Goal: Task Accomplishment & Management: Manage account settings

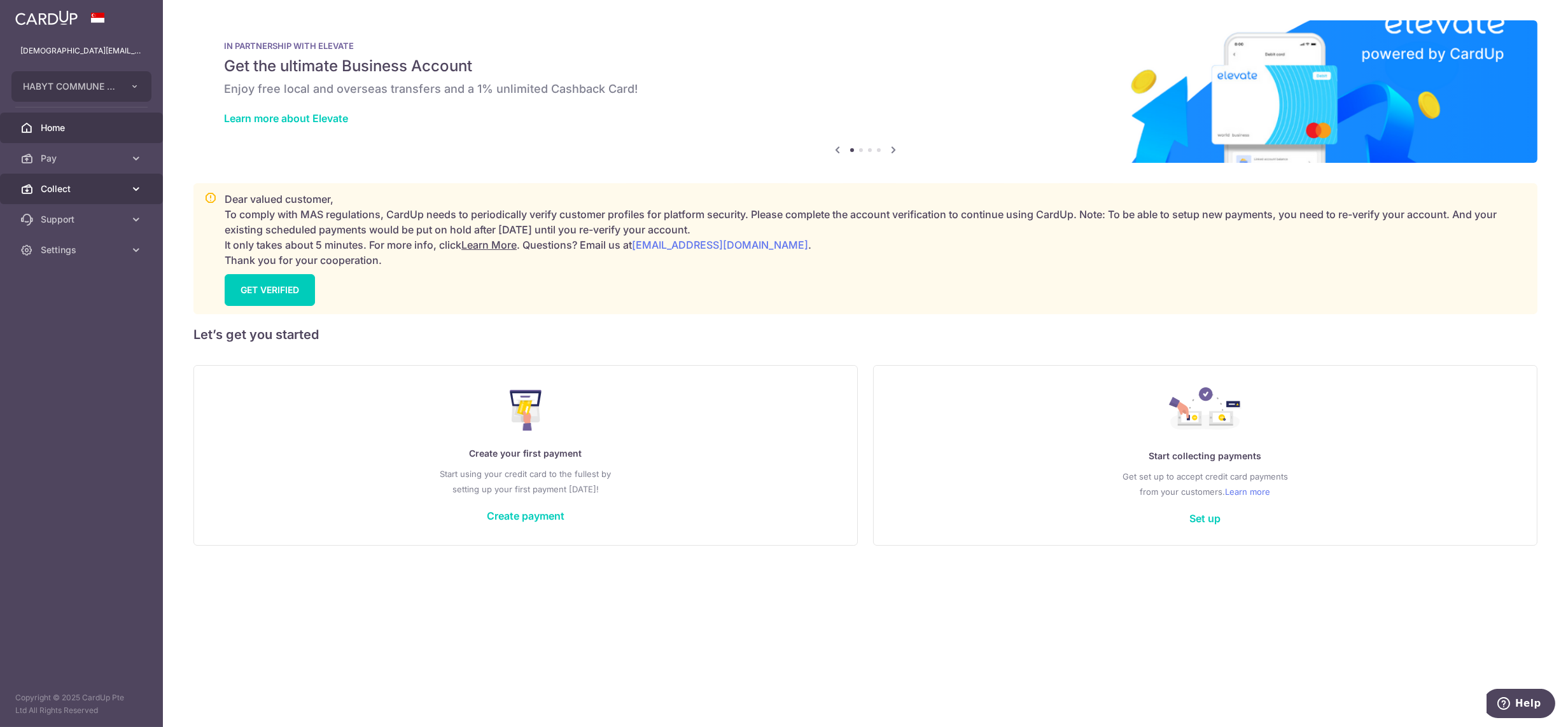
click at [58, 191] on span "Collect" at bounding box center [83, 188] width 84 height 12
click at [81, 223] on span "Dashboard" at bounding box center [83, 219] width 84 height 12
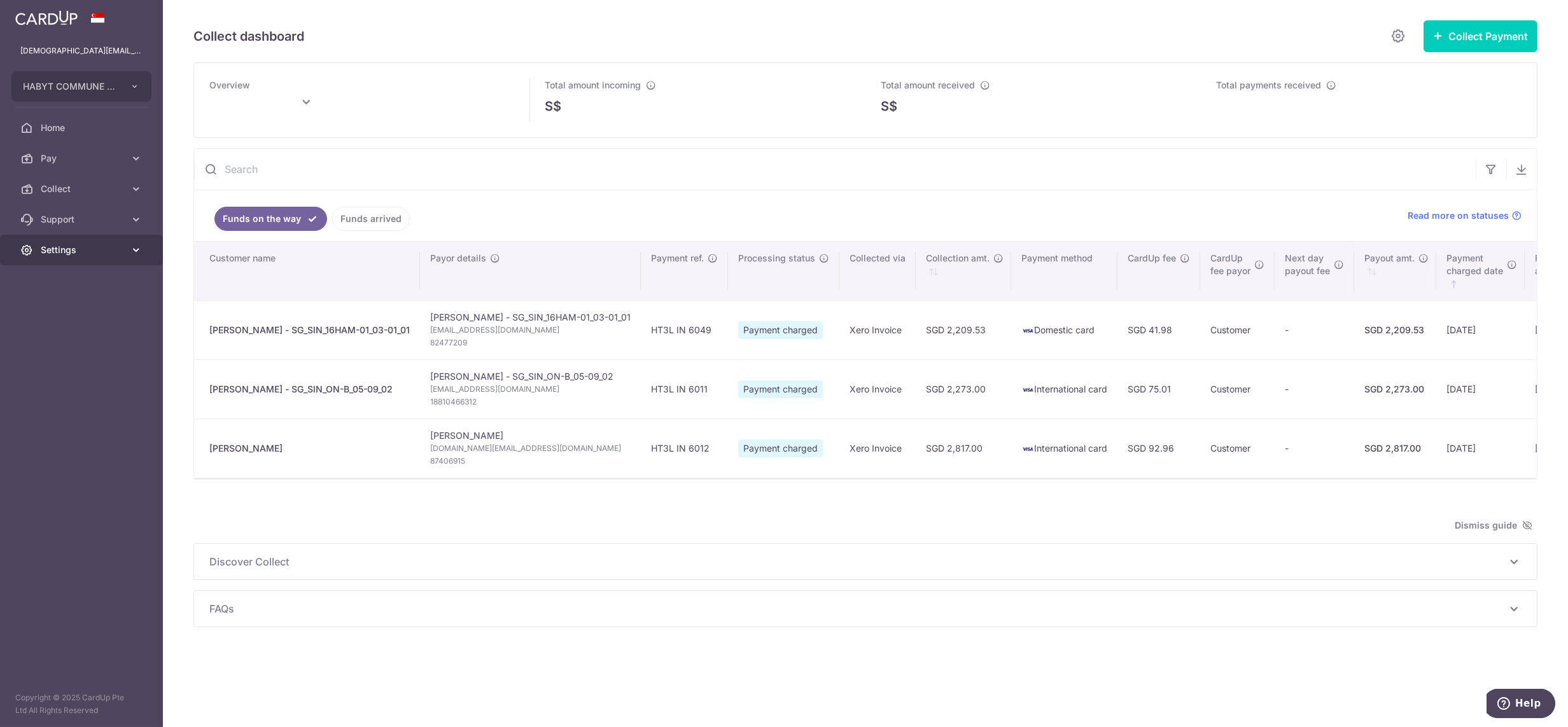
click at [92, 245] on span "Settings" at bounding box center [83, 249] width 84 height 12
click at [69, 311] on span "Logout" at bounding box center [83, 310] width 84 height 12
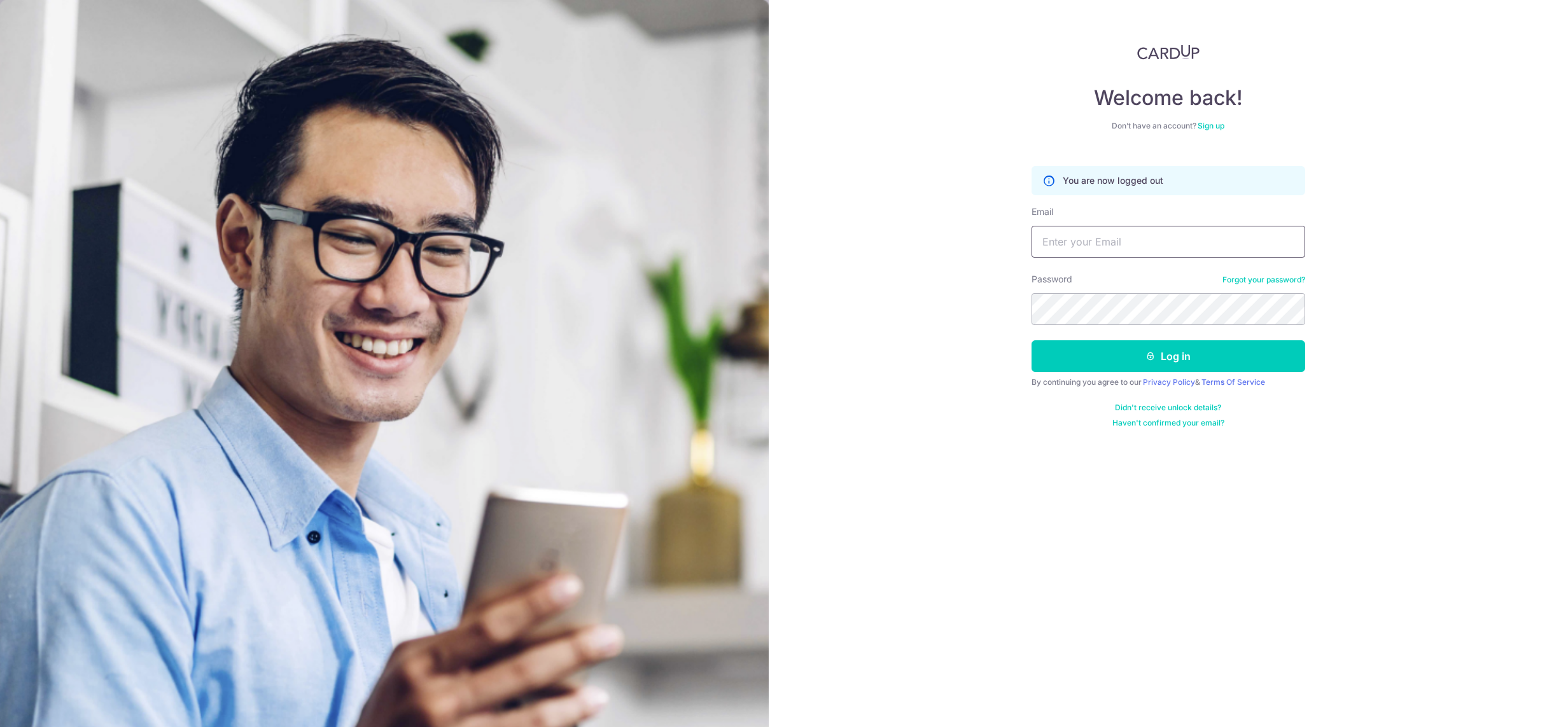
click at [1224, 250] on input "Email" at bounding box center [1169, 241] width 273 height 32
paste input "lady.labarda+hcs2@habyt.com"
type input "lady.labarda+hcs2@habyt.com"
click at [1032, 340] on button "Log in" at bounding box center [1169, 355] width 273 height 32
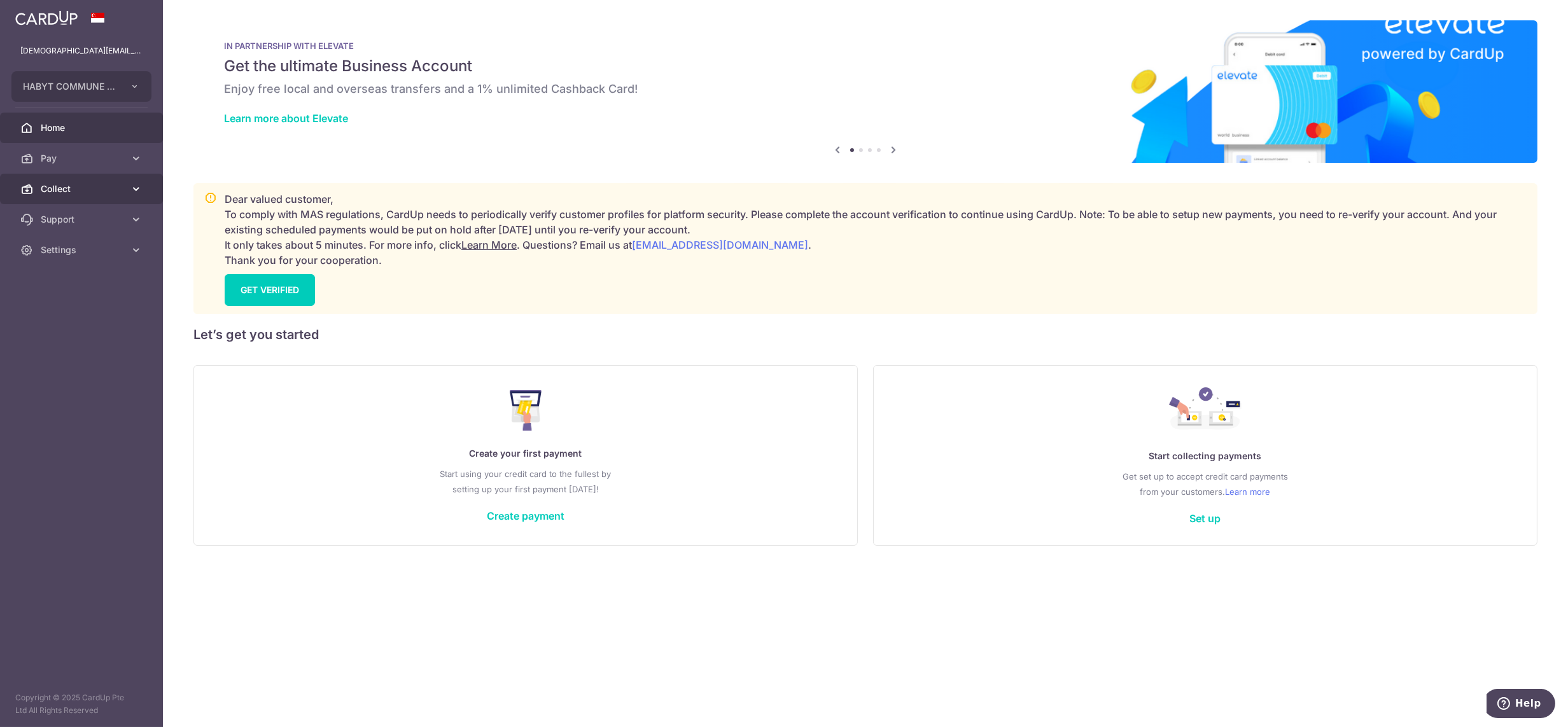
click at [62, 191] on span "Collect" at bounding box center [83, 188] width 84 height 12
